Goal: Check status: Check status

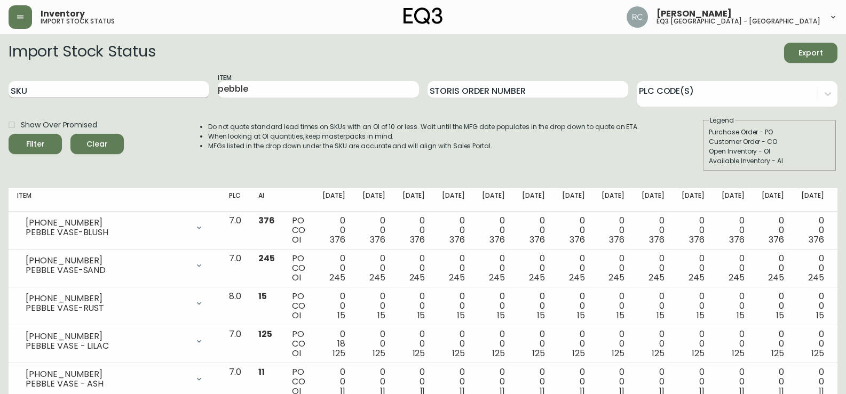
click at [52, 91] on input "SKU" at bounding box center [109, 89] width 201 height 17
paste input "[PHONE_NUMBER]"
type input "[PHONE_NUMBER]"
drag, startPoint x: 289, startPoint y: 86, endPoint x: 187, endPoint y: 101, distance: 103.7
click at [187, 101] on div "SKU [PHONE_NUMBER] Item pebble Storis Order Number PLC Code(s)" at bounding box center [423, 90] width 829 height 35
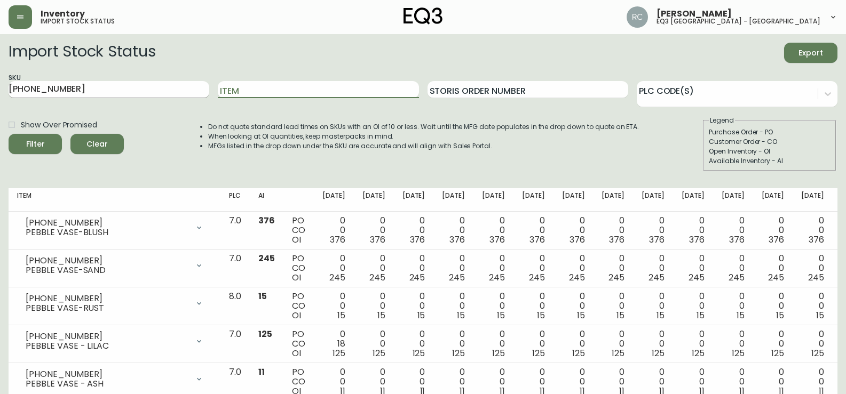
click at [9, 89] on input "[PHONE_NUMBER]" at bounding box center [109, 89] width 201 height 17
click at [9, 134] on button "Filter" at bounding box center [35, 144] width 53 height 20
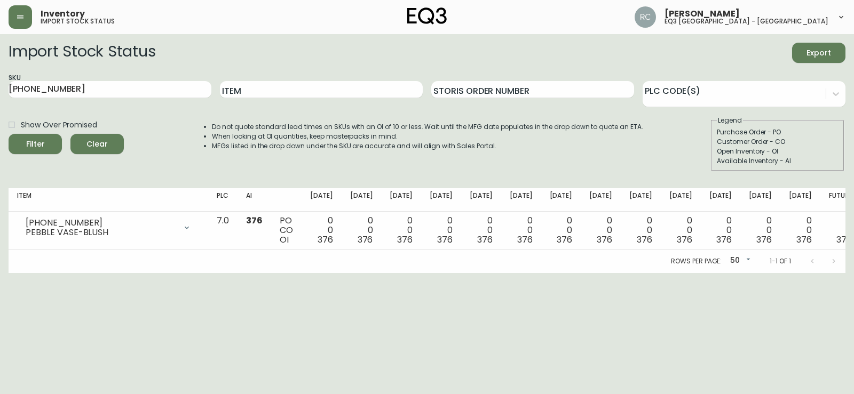
drag, startPoint x: 844, startPoint y: 298, endPoint x: 832, endPoint y: 298, distance: 12.3
click at [843, 273] on html "Inventory import stock status [PERSON_NAME] eq3 [GEOGRAPHIC_DATA] - st laurent …" at bounding box center [427, 136] width 854 height 273
drag, startPoint x: 92, startPoint y: 89, endPoint x: 0, endPoint y: 89, distance: 92.3
click at [0, 89] on main "Import Stock Status Export SKU [PHONE_NUMBER] Item Storis Order Number PLC Code…" at bounding box center [427, 153] width 854 height 239
paste input "9209"
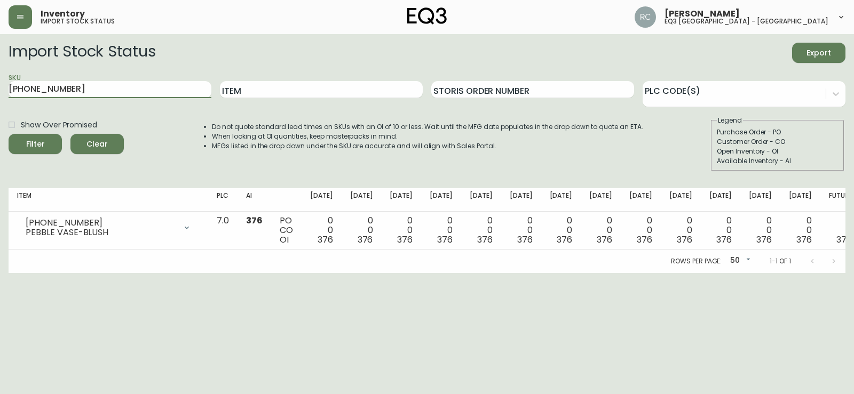
type input "[PHONE_NUMBER]"
click at [41, 145] on div "Filter" at bounding box center [35, 144] width 19 height 13
